Goal: Navigation & Orientation: Go to known website

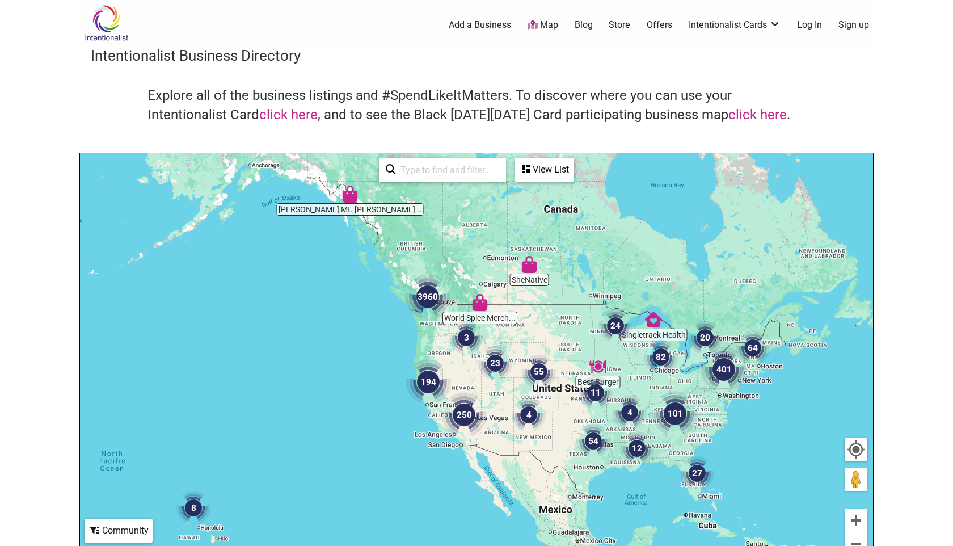
click at [427, 300] on img "3960" at bounding box center [427, 296] width 45 height 45
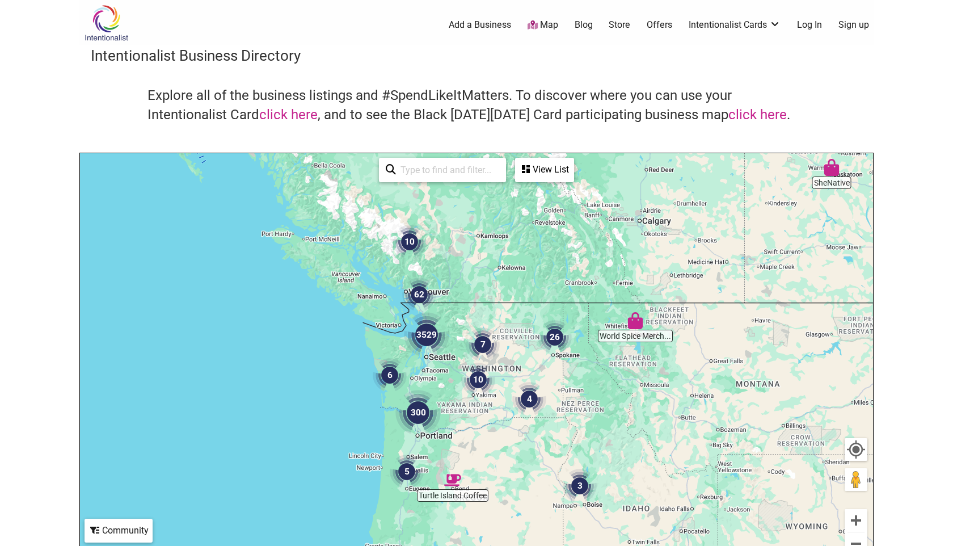
click at [426, 337] on img "3529" at bounding box center [426, 334] width 45 height 45
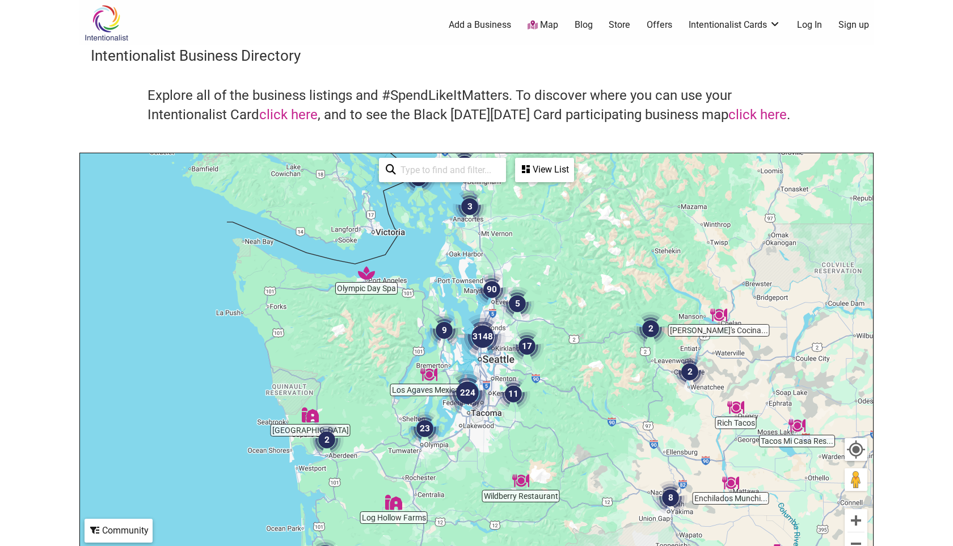
click at [466, 394] on img "224" at bounding box center [467, 392] width 45 height 45
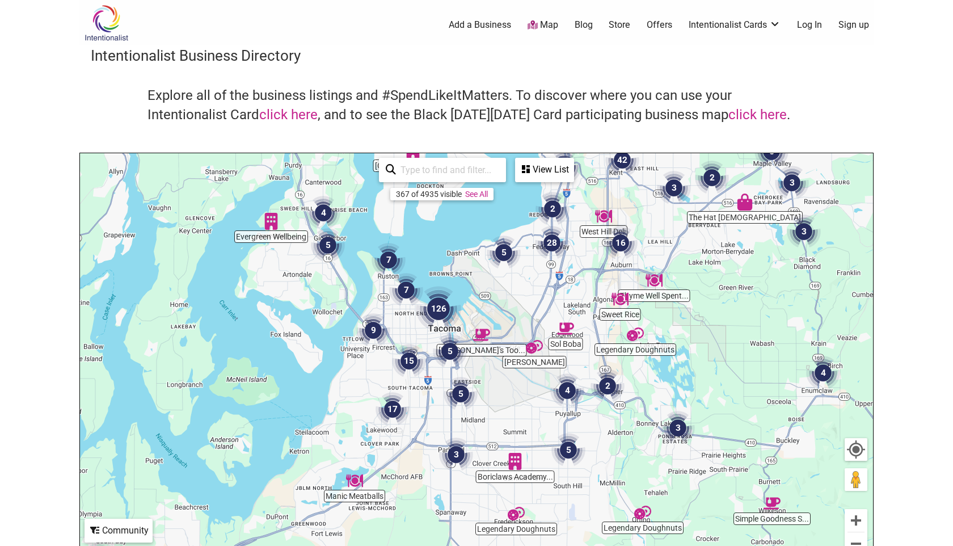
click at [409, 363] on img "15" at bounding box center [409, 361] width 34 height 34
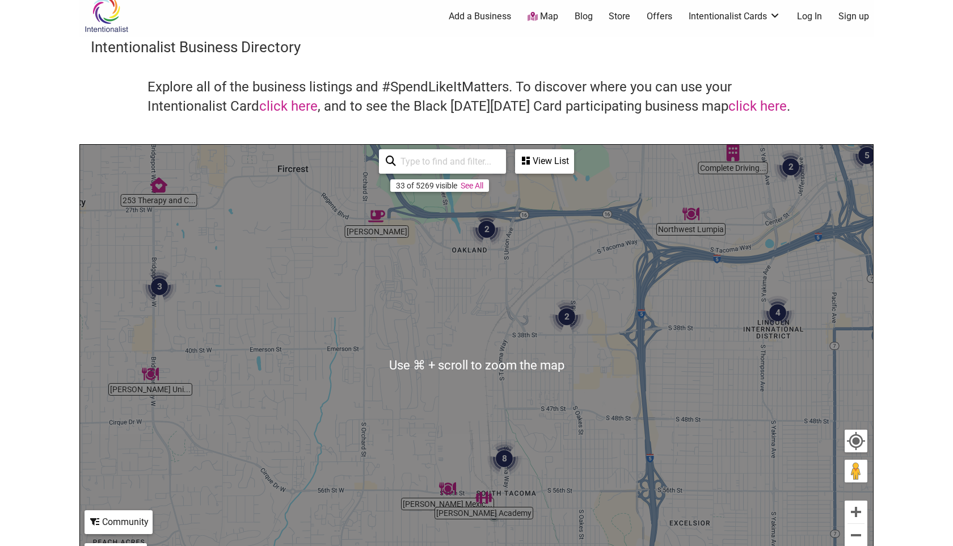
scroll to position [11, 0]
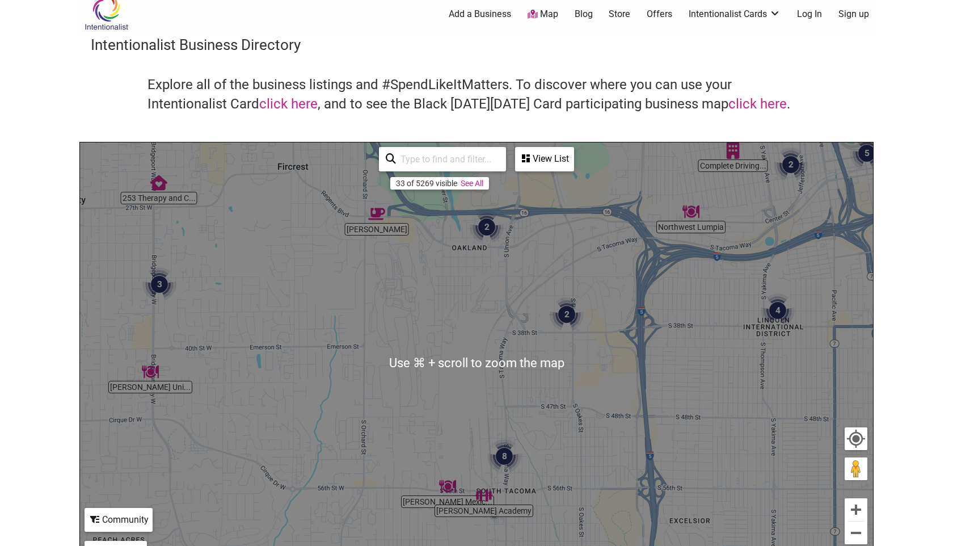
click at [502, 453] on img "8" at bounding box center [504, 456] width 34 height 34
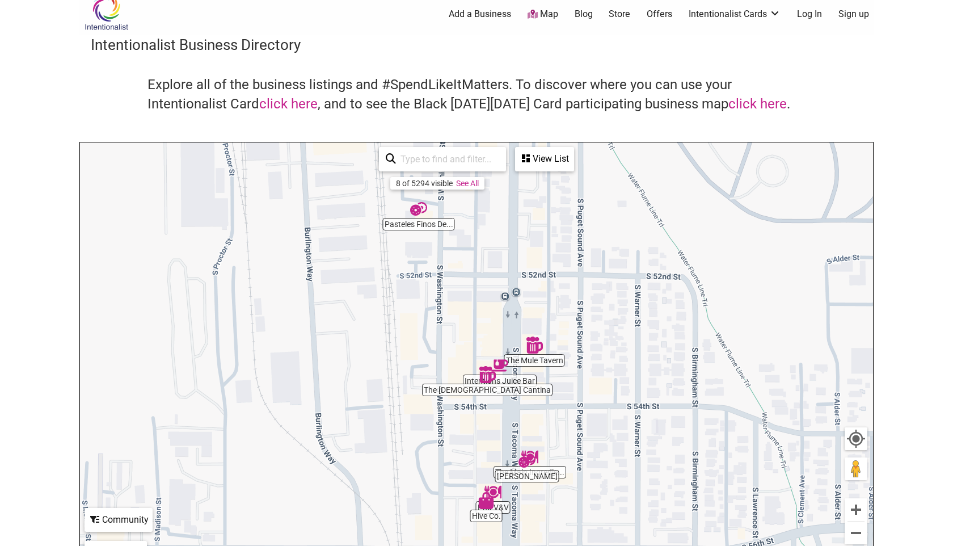
click at [522, 381] on div "To navigate, press the arrow keys." at bounding box center [476, 362] width 793 height 441
click at [502, 364] on img "Intentions Juice Bar" at bounding box center [499, 365] width 17 height 17
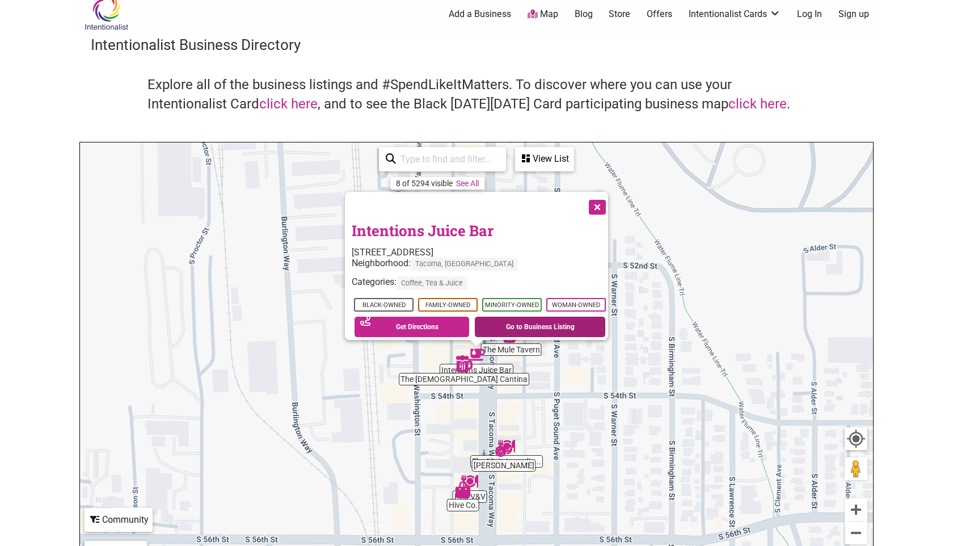
click at [557, 323] on link "Go to Business Listing" at bounding box center [540, 327] width 131 height 20
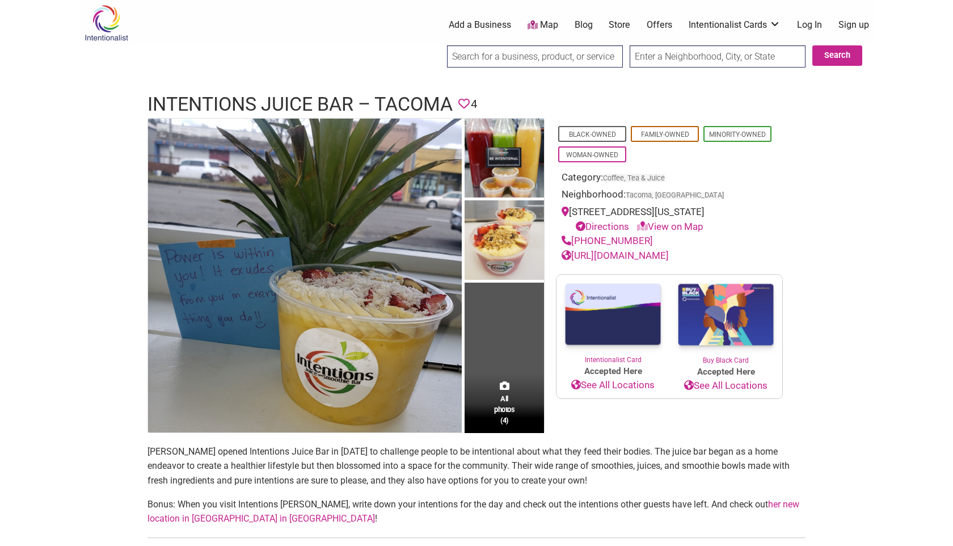
click at [647, 261] on link "[URL][DOMAIN_NAME]" at bounding box center [615, 255] width 107 height 11
